Goal: Task Accomplishment & Management: Manage account settings

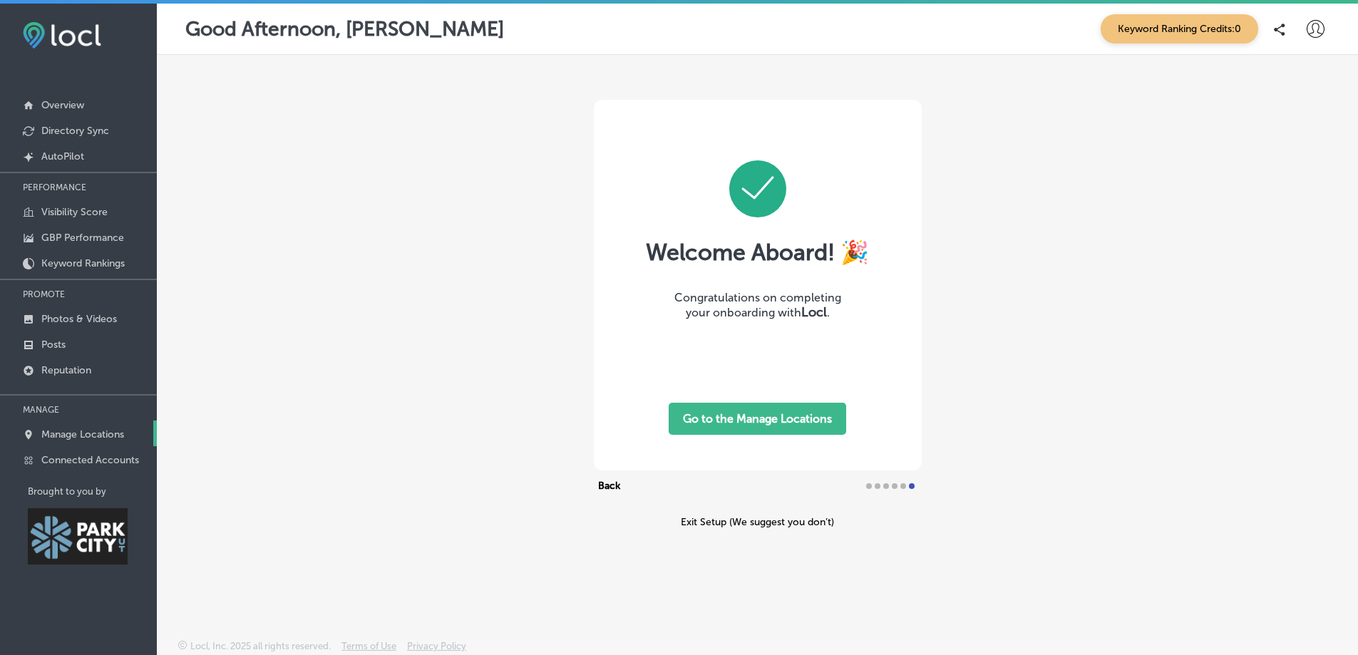
click at [73, 430] on p "Manage Locations" at bounding box center [82, 434] width 83 height 12
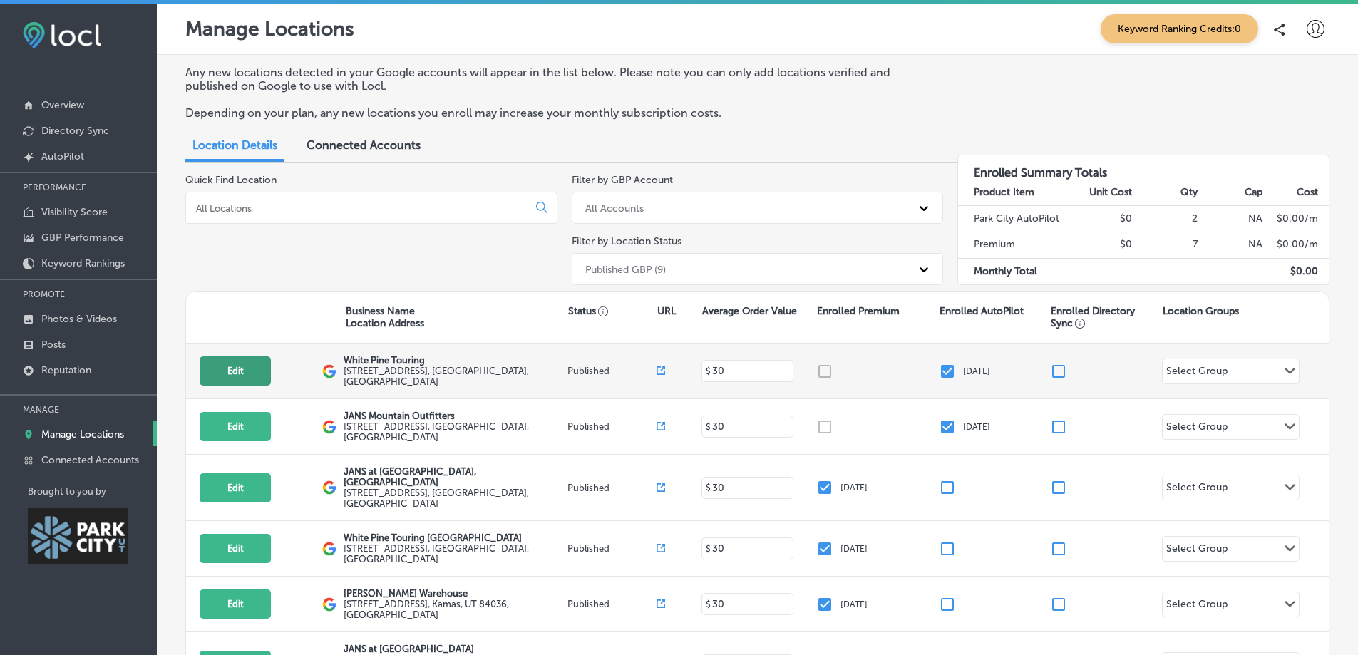
click at [233, 377] on button "Edit" at bounding box center [235, 370] width 71 height 29
select select "US"
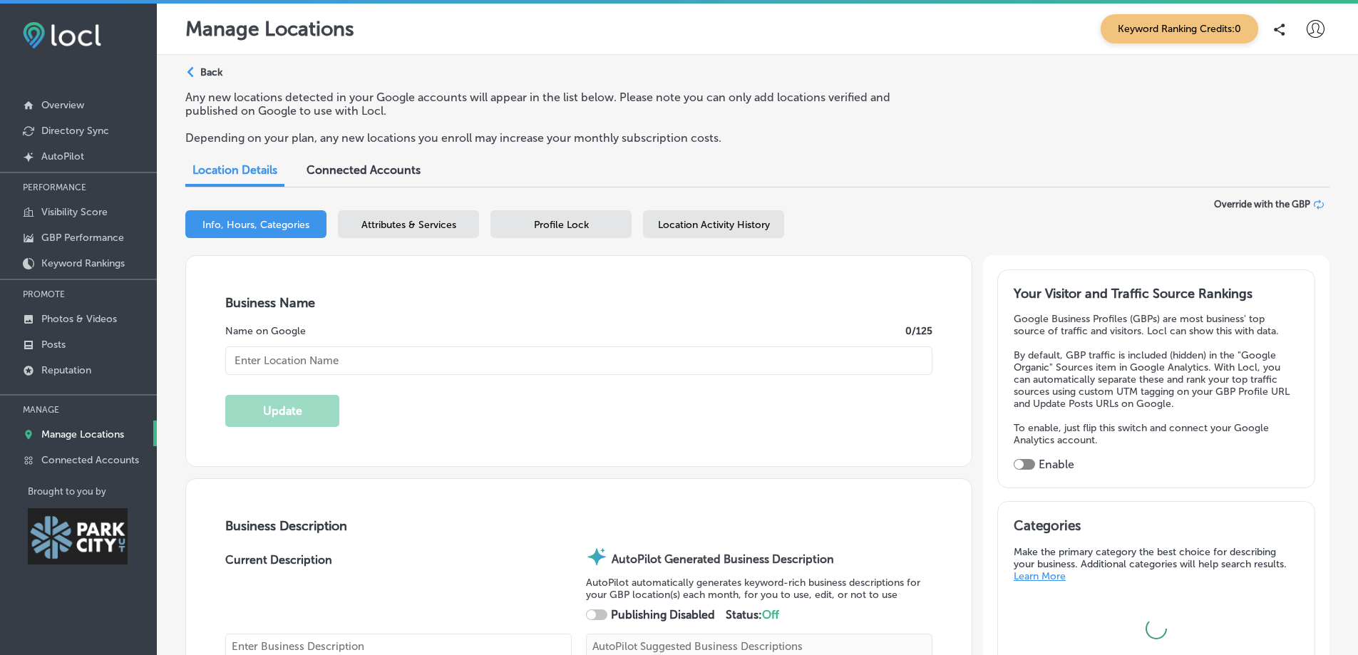
type input "White Pine Touring"
type textarea "White Pine Touring stands out as Park City's trusted destination for outdoor ad…"
type input "[STREET_ADDRESS]"
type input "[GEOGRAPHIC_DATA]"
type input "84060"
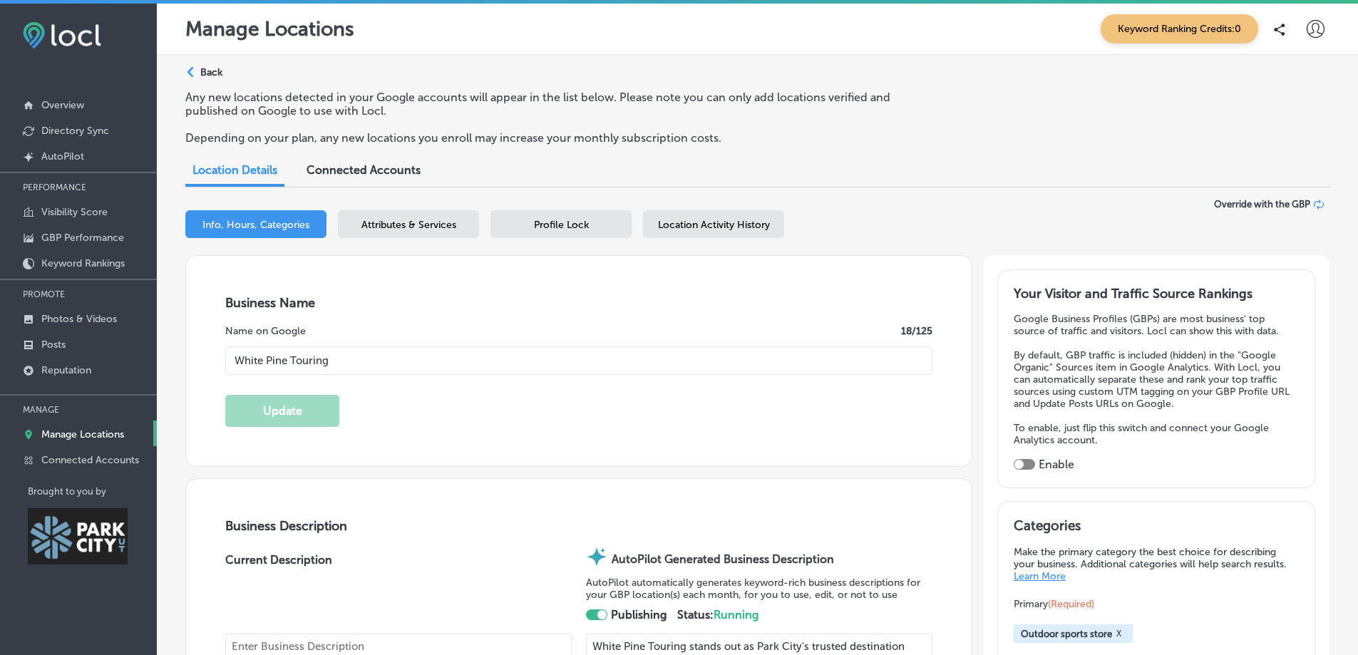
type input "US"
type input "[URL][DOMAIN_NAME]"
type textarea "White Pine Touring stands out as Park City's trusted destination for outdoor ad…"
type input "[PHONE_NUMBER]"
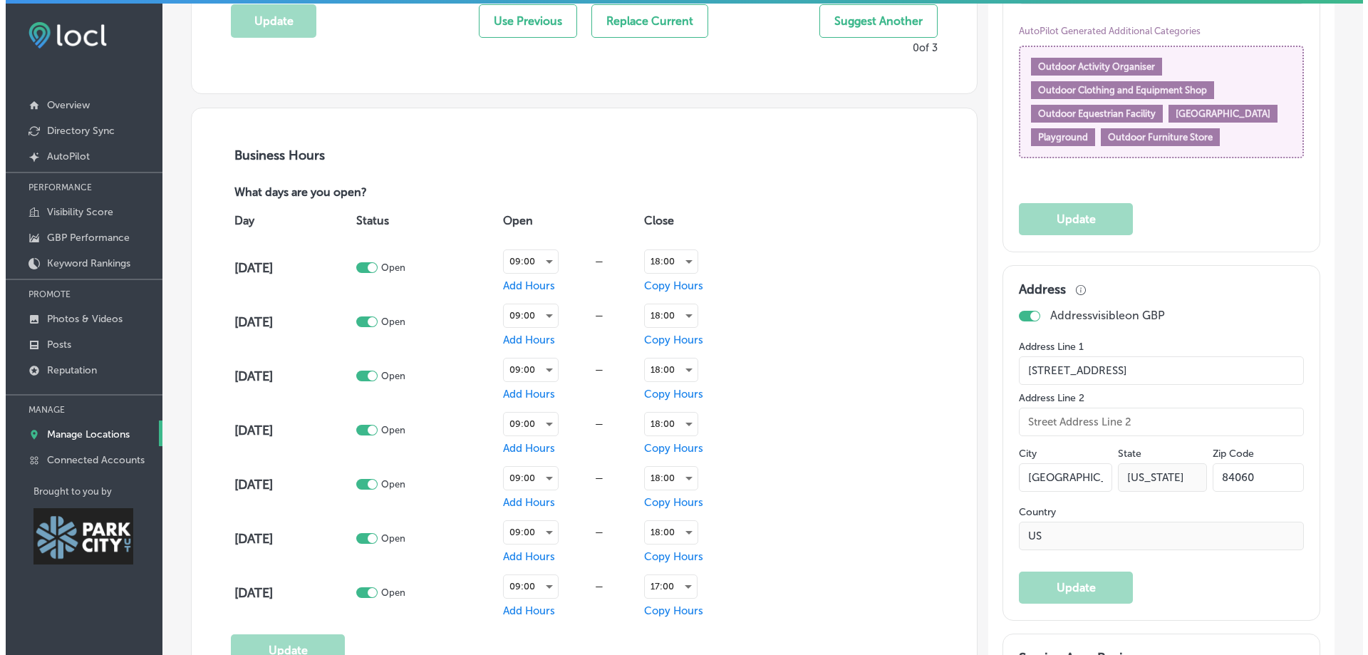
scroll to position [926, 0]
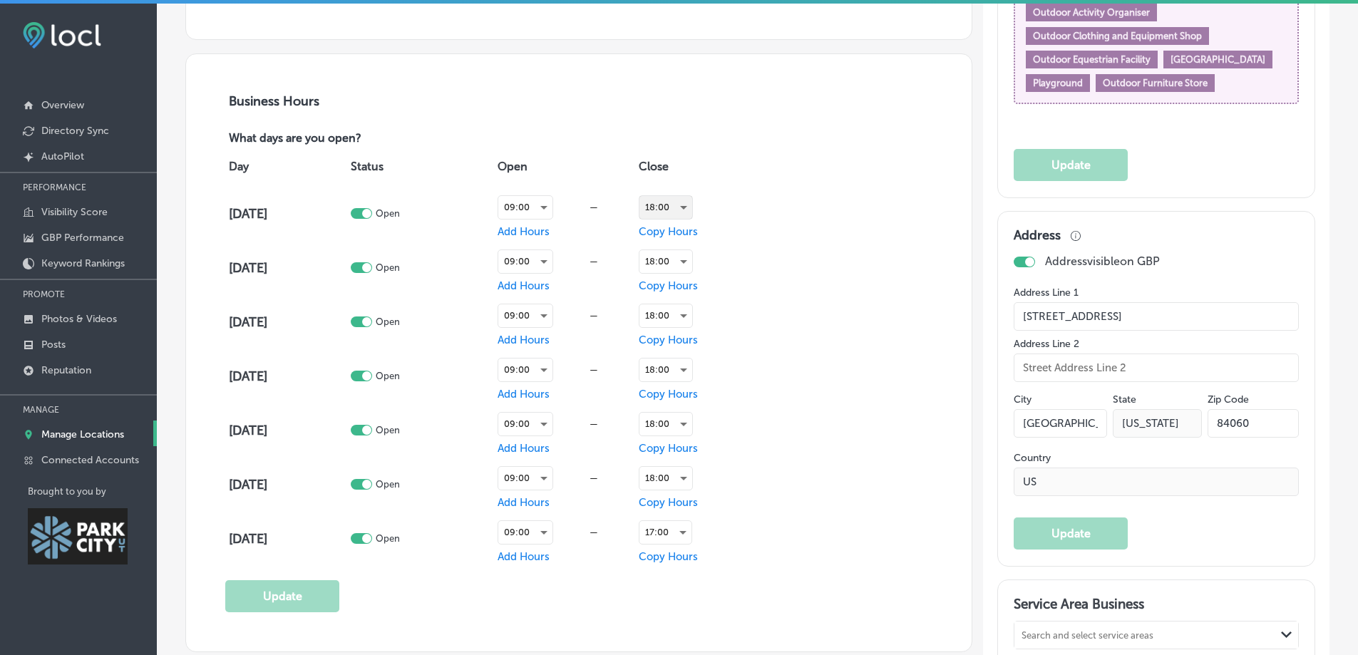
click at [672, 208] on div "18:00" at bounding box center [665, 207] width 53 height 23
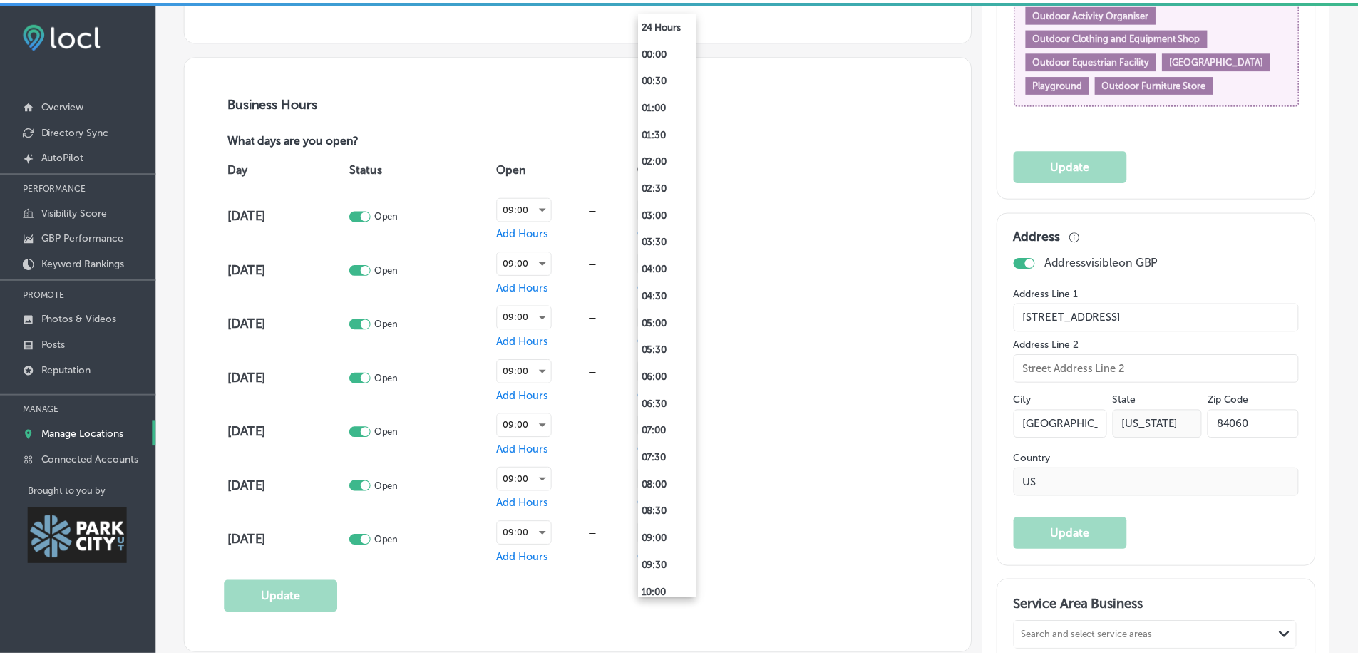
scroll to position [723, 0]
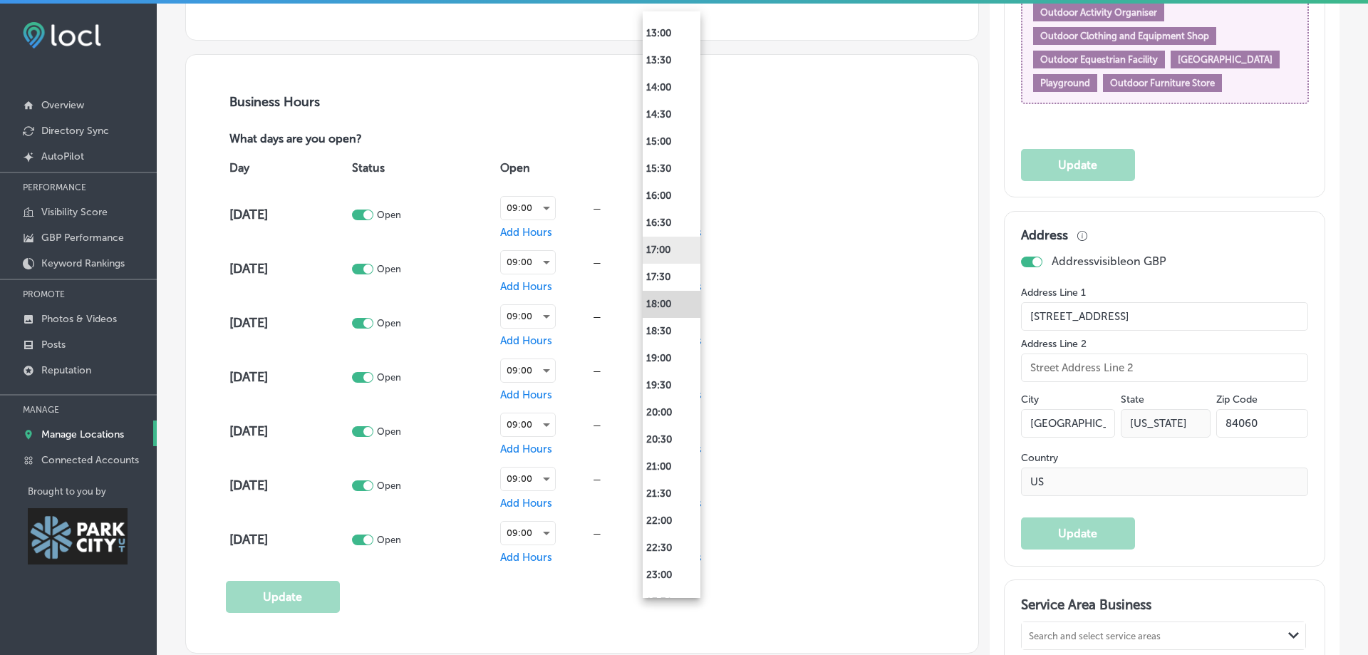
click at [668, 246] on li "17:00" at bounding box center [672, 250] width 58 height 27
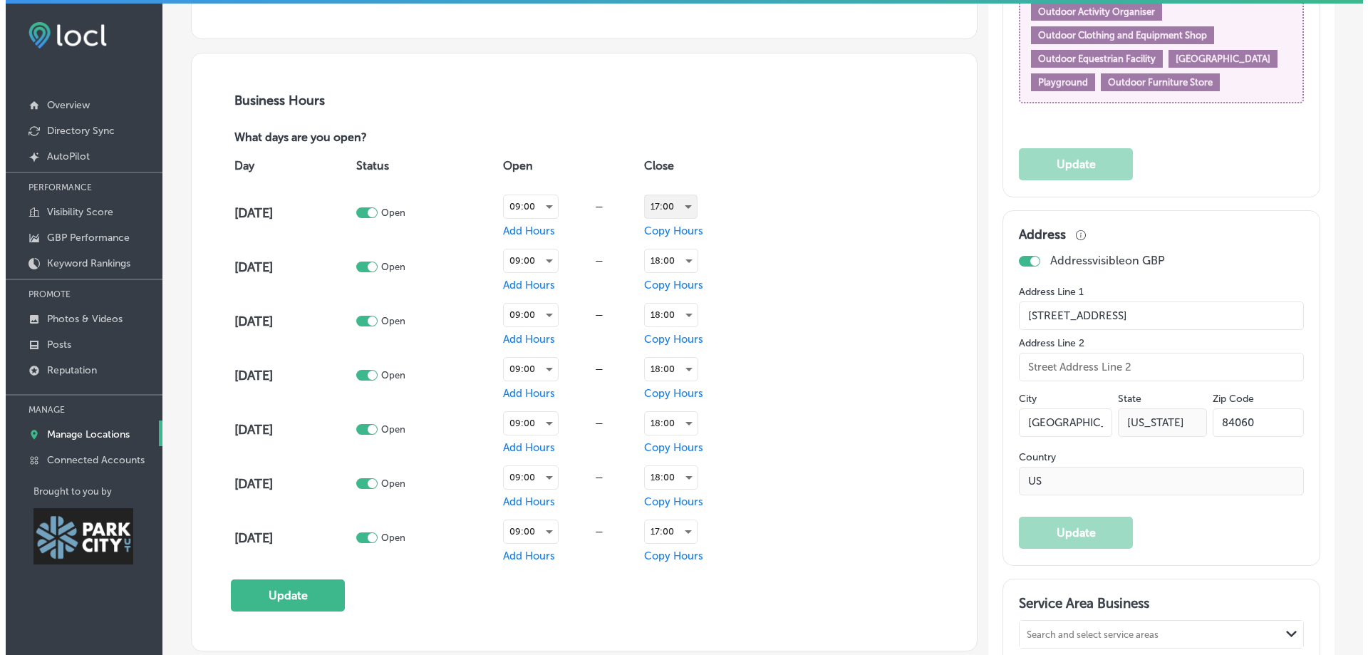
scroll to position [926, 0]
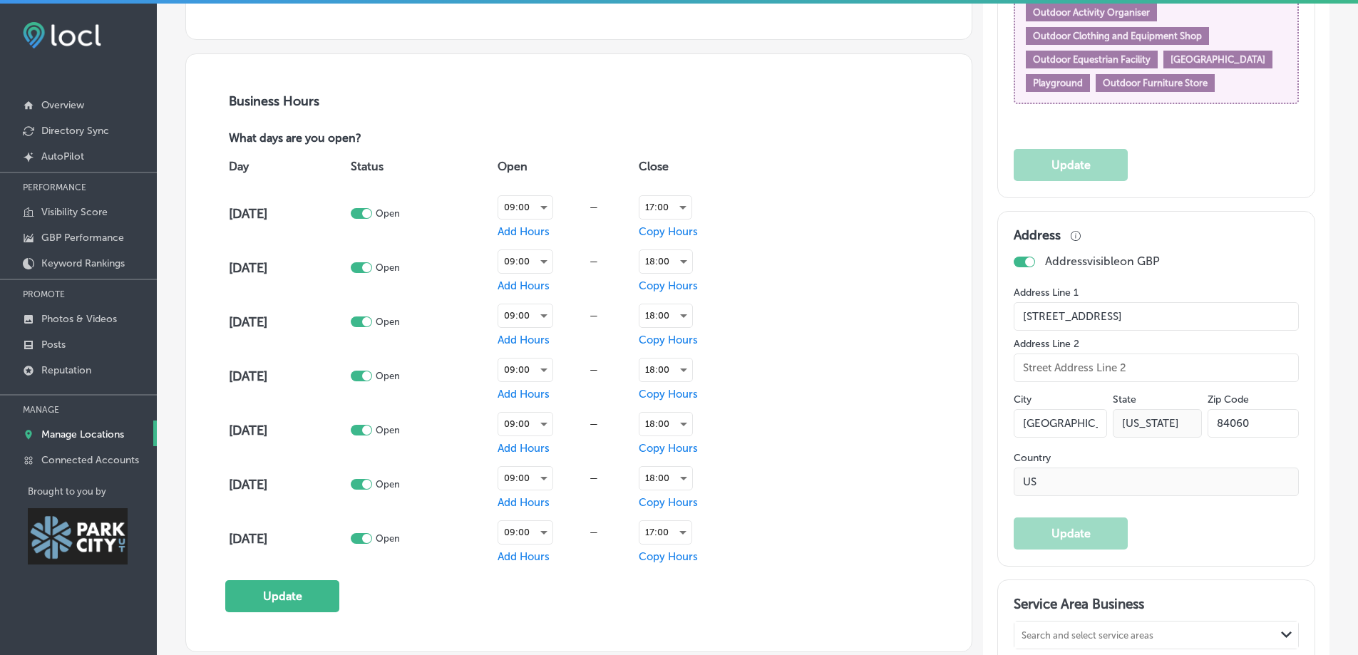
click at [691, 232] on span "Copy Hours" at bounding box center [668, 231] width 59 height 13
click at [775, 241] on input "checkbox" at bounding box center [778, 237] width 17 height 17
checkbox input "true"
click at [779, 254] on input "checkbox" at bounding box center [778, 254] width 17 height 17
checkbox input "true"
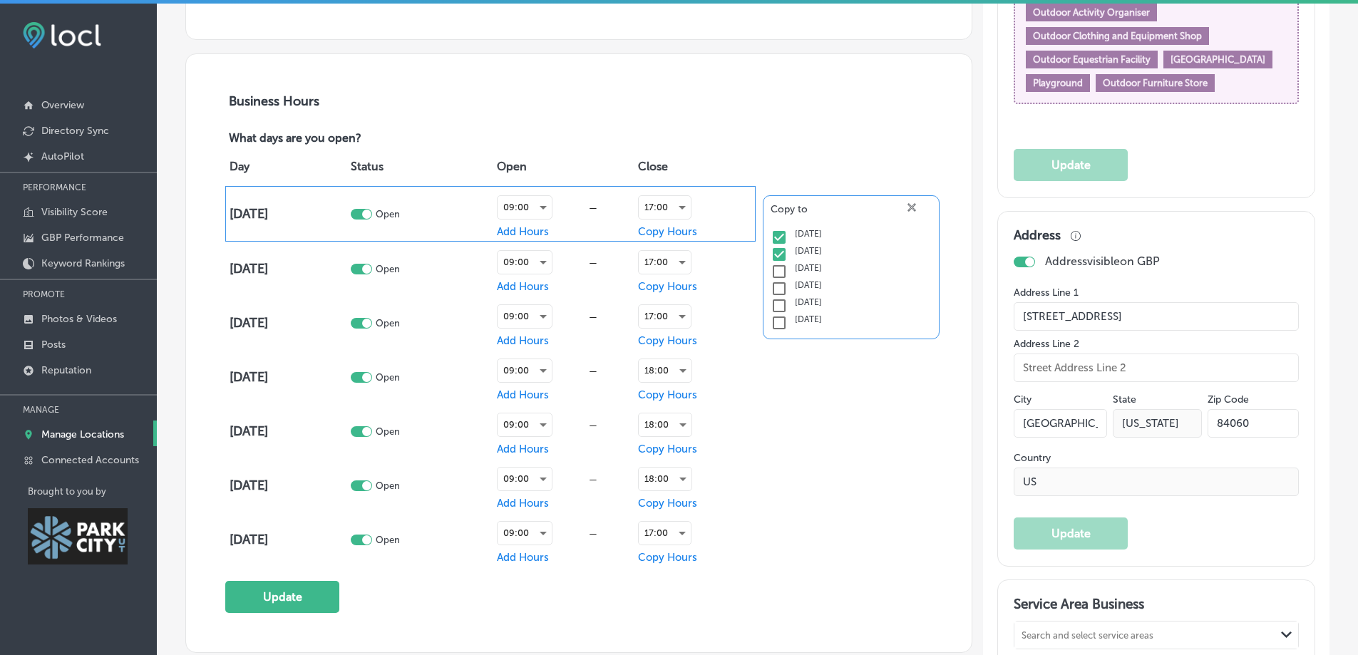
click at [772, 271] on input "checkbox" at bounding box center [778, 271] width 17 height 17
checkbox input "true"
click at [773, 287] on input "checkbox" at bounding box center [778, 288] width 17 height 17
checkbox input "true"
click at [770, 305] on input "checkbox" at bounding box center [778, 305] width 17 height 17
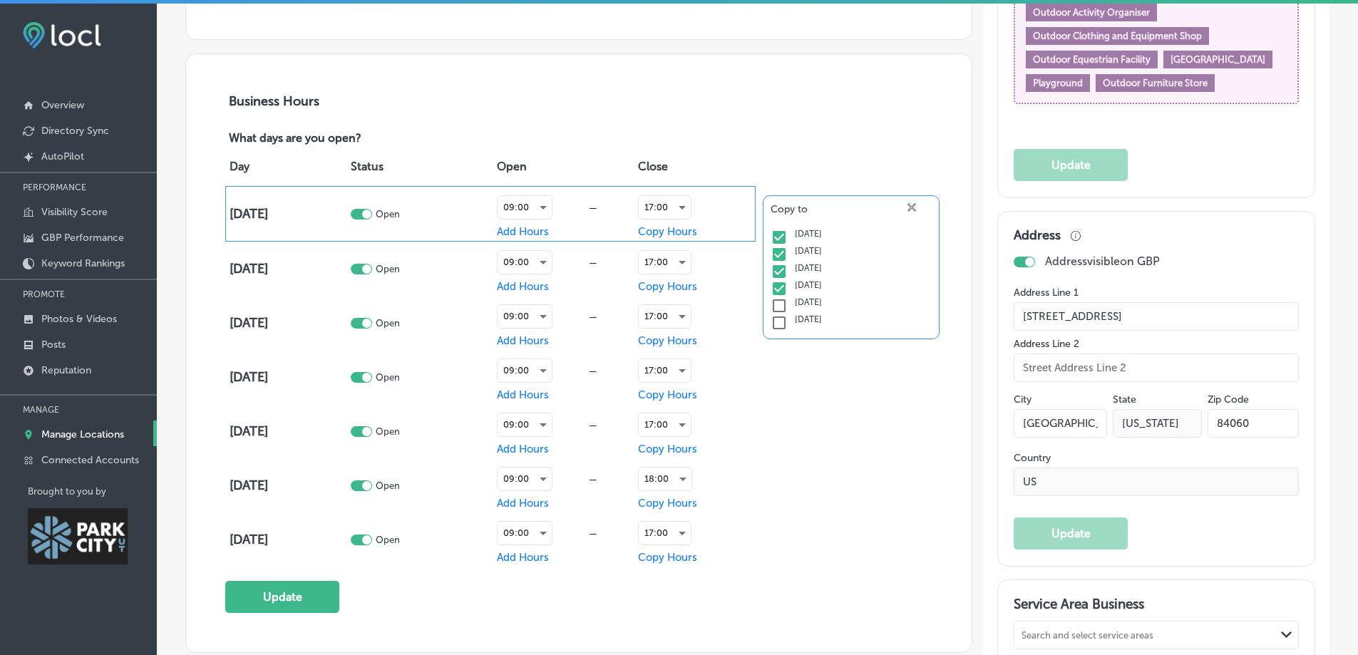
checkbox input "true"
click at [775, 319] on input "checkbox" at bounding box center [778, 322] width 17 height 17
checkbox input "true"
click at [825, 366] on div "Copy to close Created with Sketch. [DATE] [DATE] [DATE] [DATE] [DATE] [DATE]" at bounding box center [843, 321] width 177 height 144
click at [907, 205] on icon "close Created with Sketch." at bounding box center [911, 207] width 9 height 9
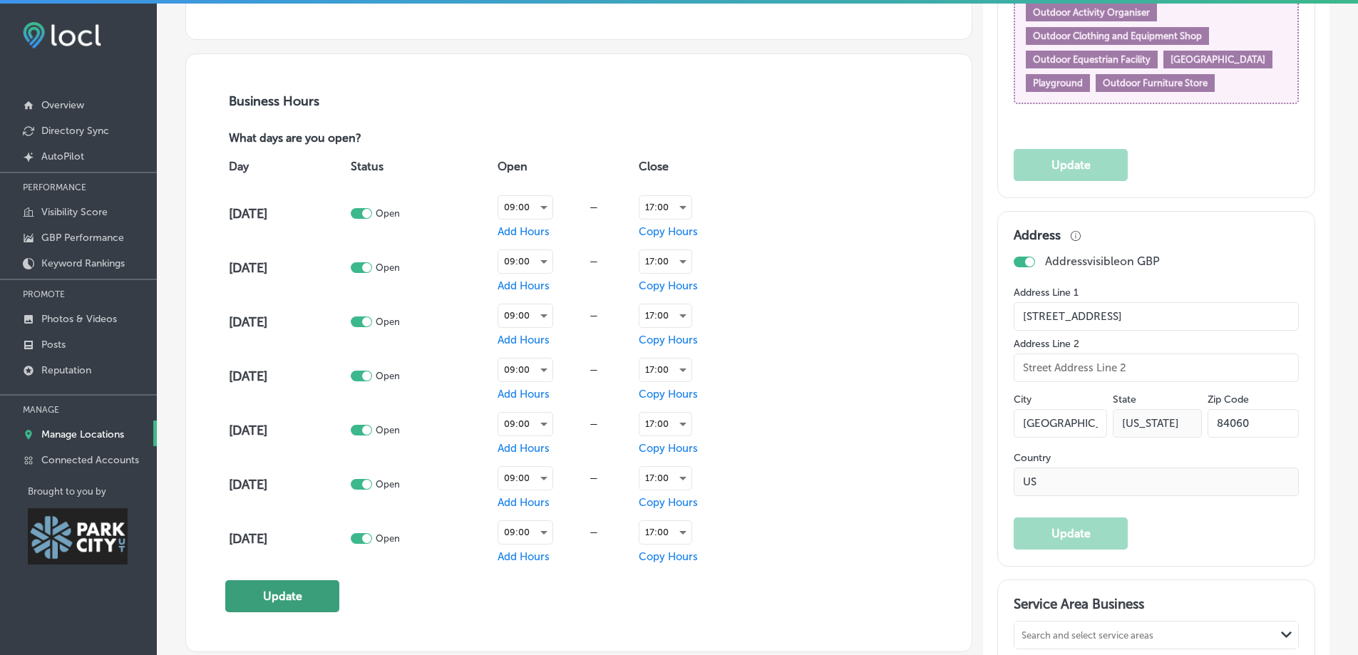
click at [296, 587] on button "Update" at bounding box center [282, 596] width 114 height 32
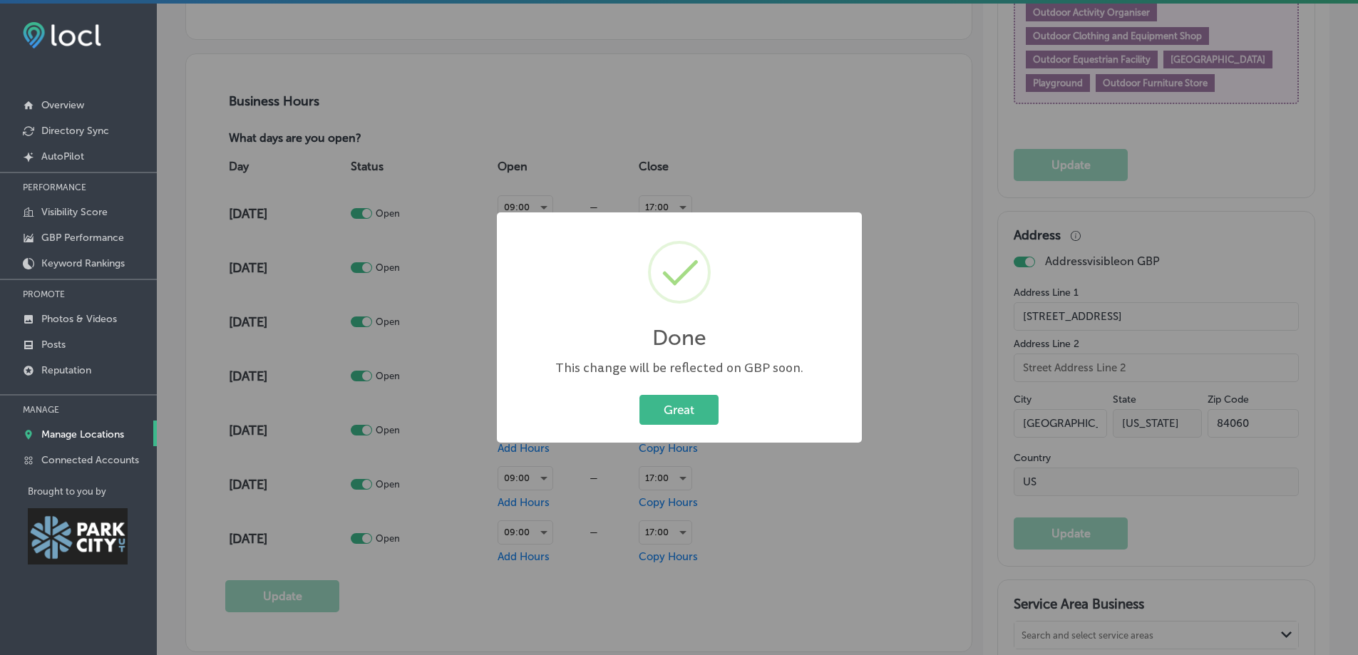
scroll to position [927, 0]
click at [691, 410] on button "Great" at bounding box center [684, 409] width 79 height 29
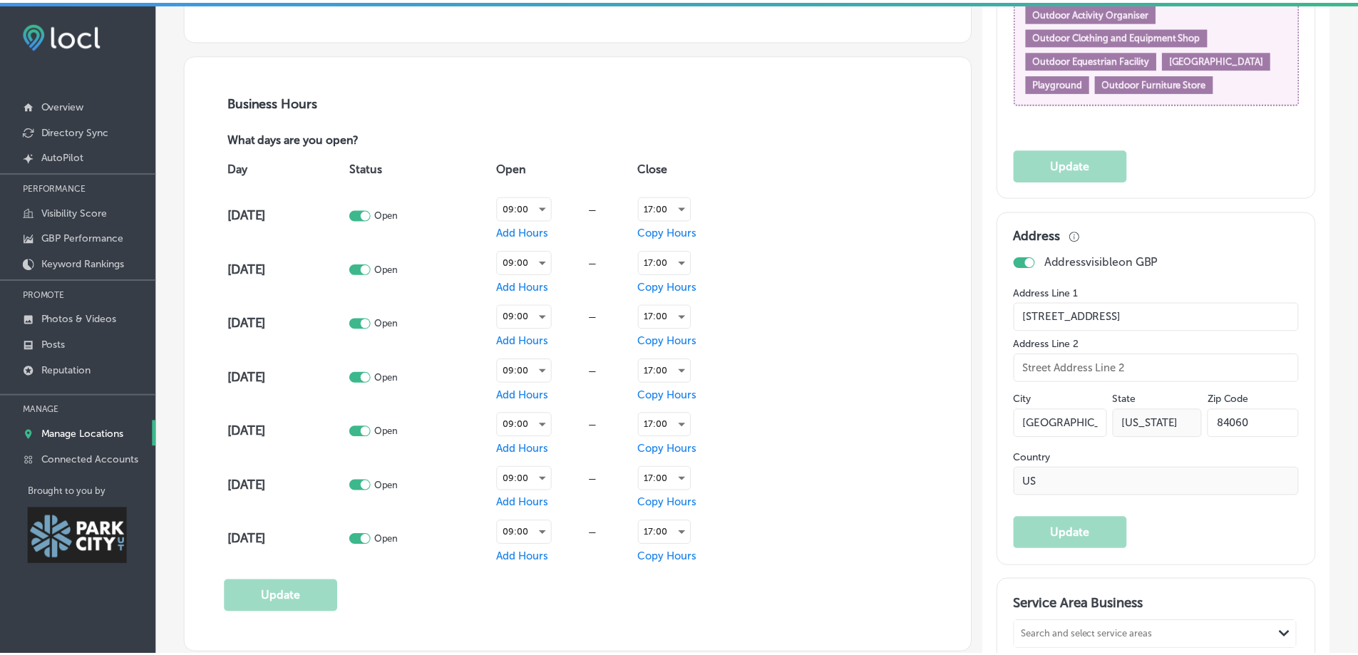
scroll to position [926, 0]
